Goal: Navigation & Orientation: Understand site structure

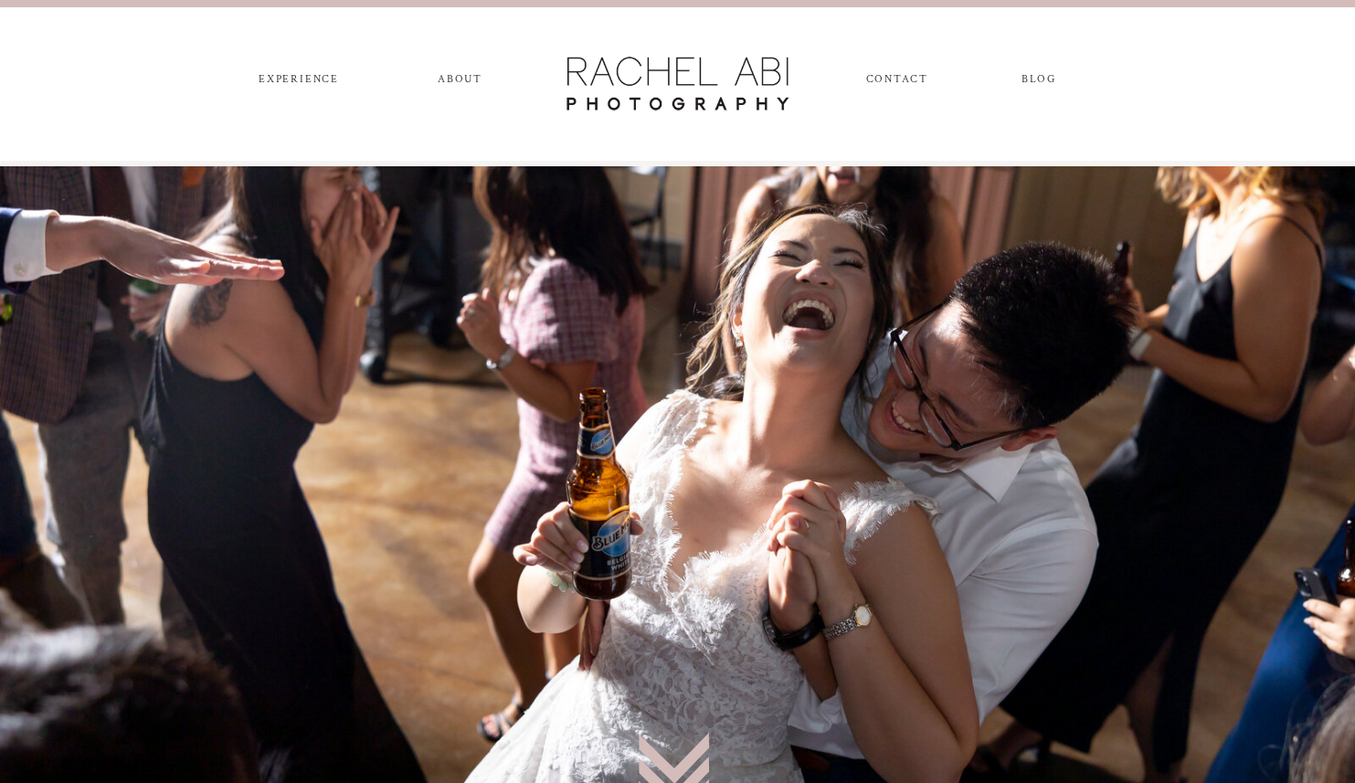
click at [294, 78] on nav "experience" at bounding box center [299, 83] width 96 height 20
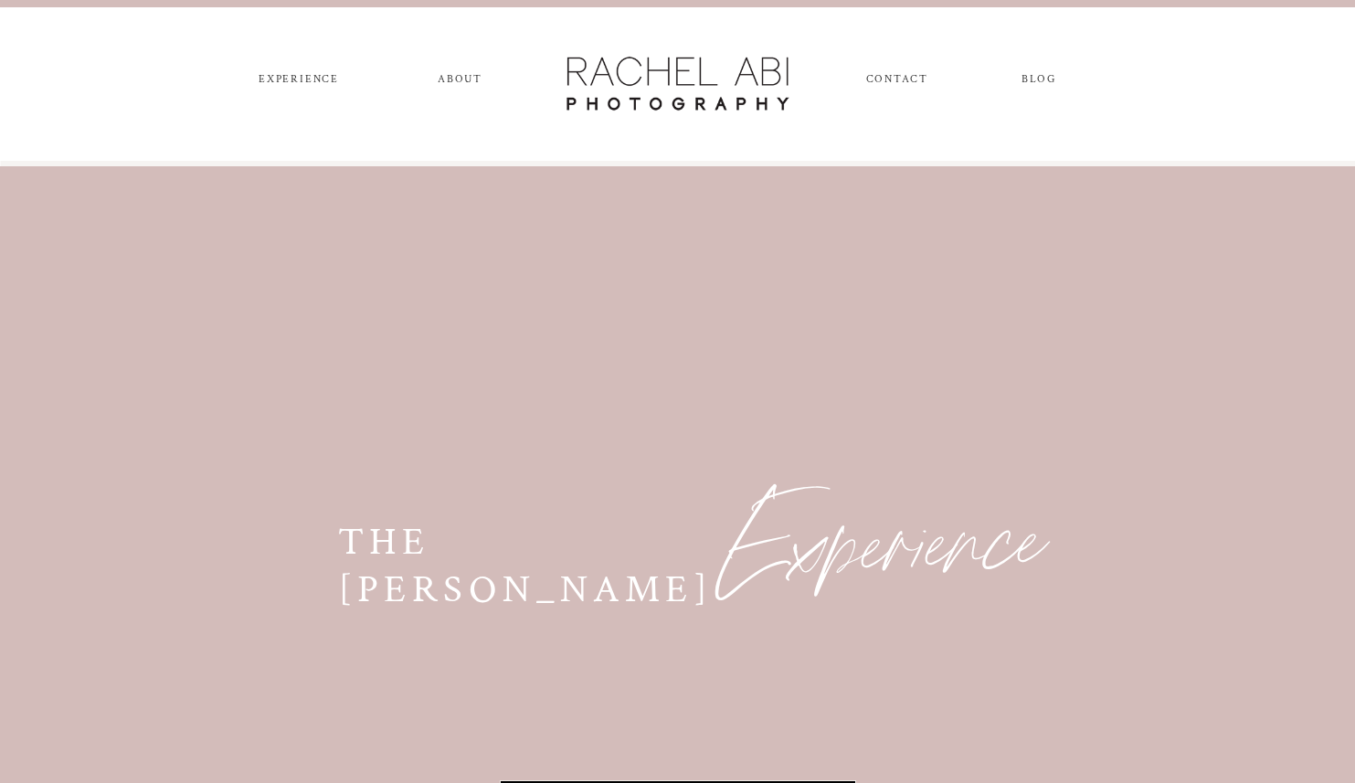
click at [462, 75] on nav "ABOUT" at bounding box center [460, 83] width 51 height 20
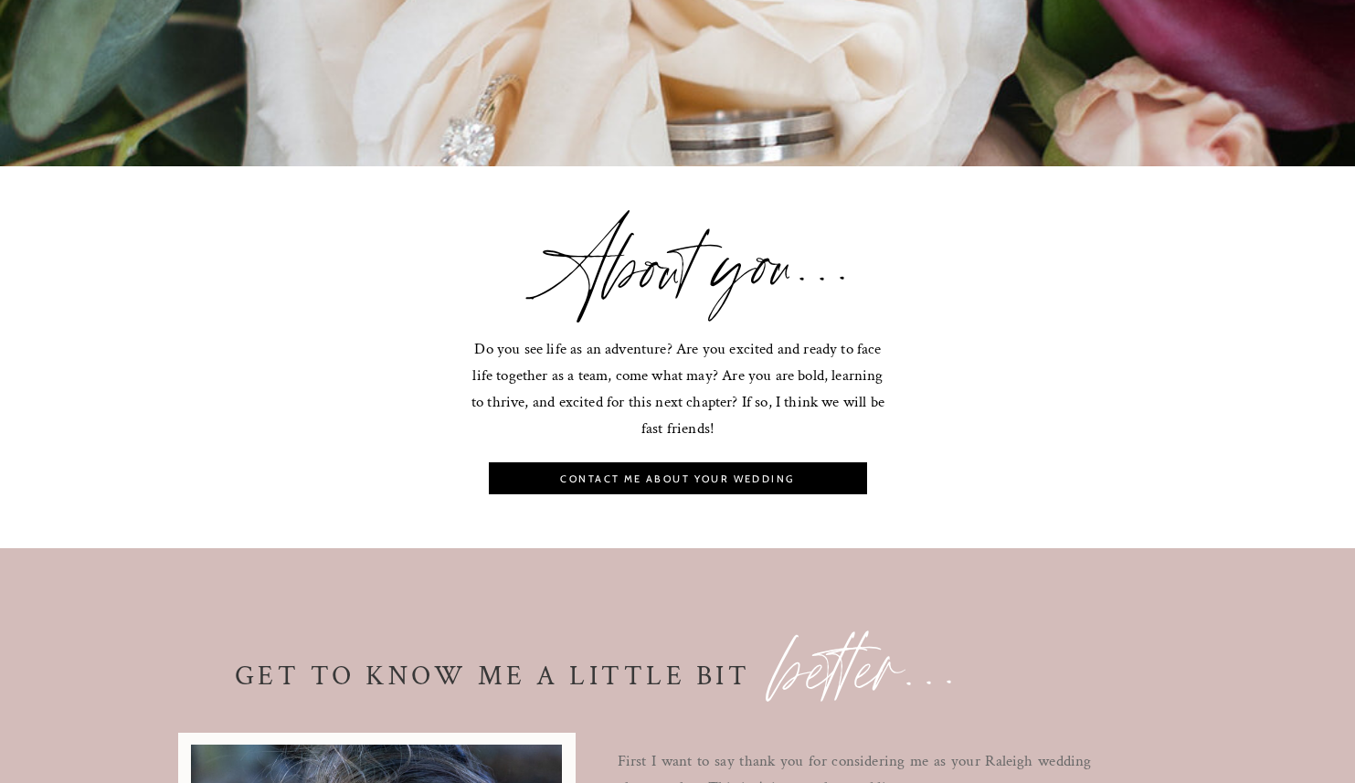
scroll to position [2901, 0]
